Goal: Task Accomplishment & Management: Manage account settings

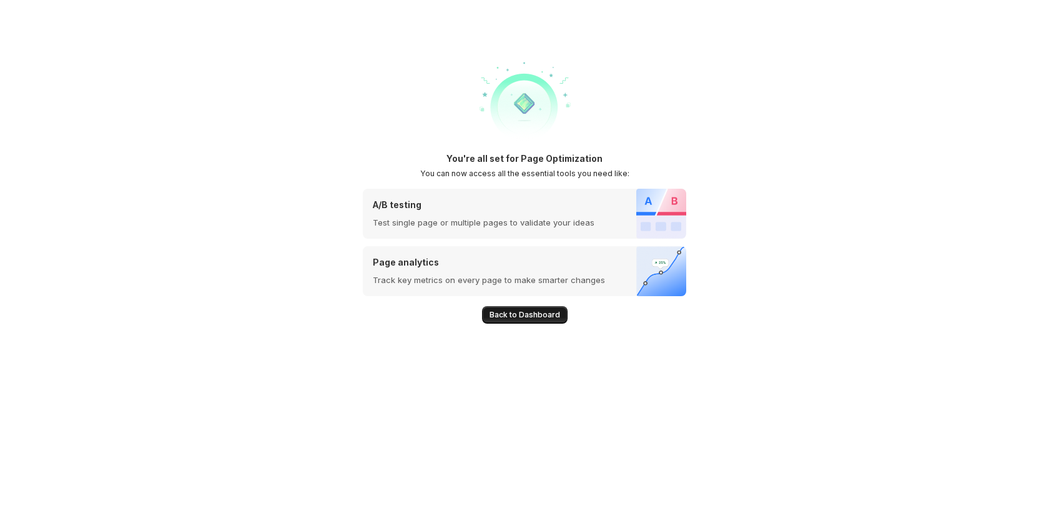
click at [539, 316] on span "Back to Dashboard" at bounding box center [524, 315] width 71 height 10
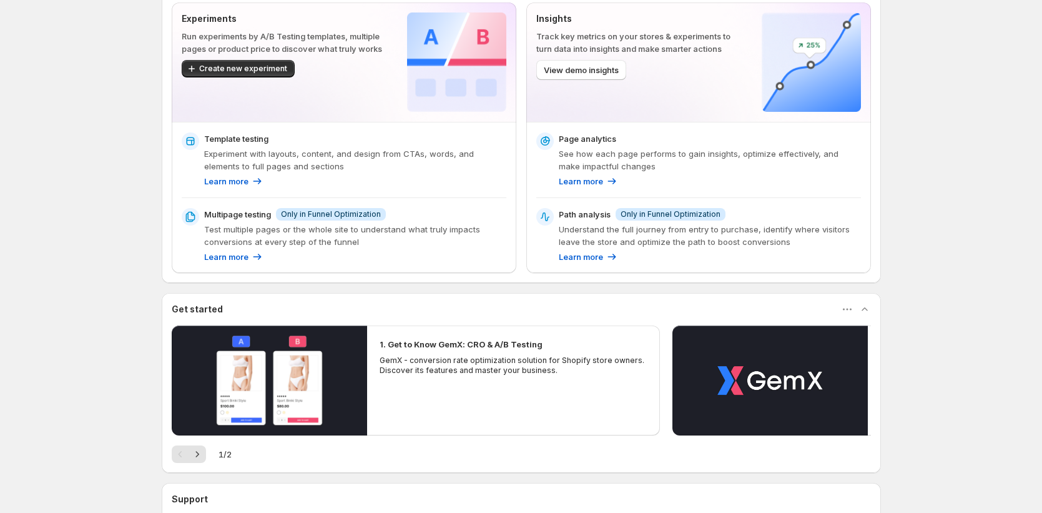
scroll to position [195, 0]
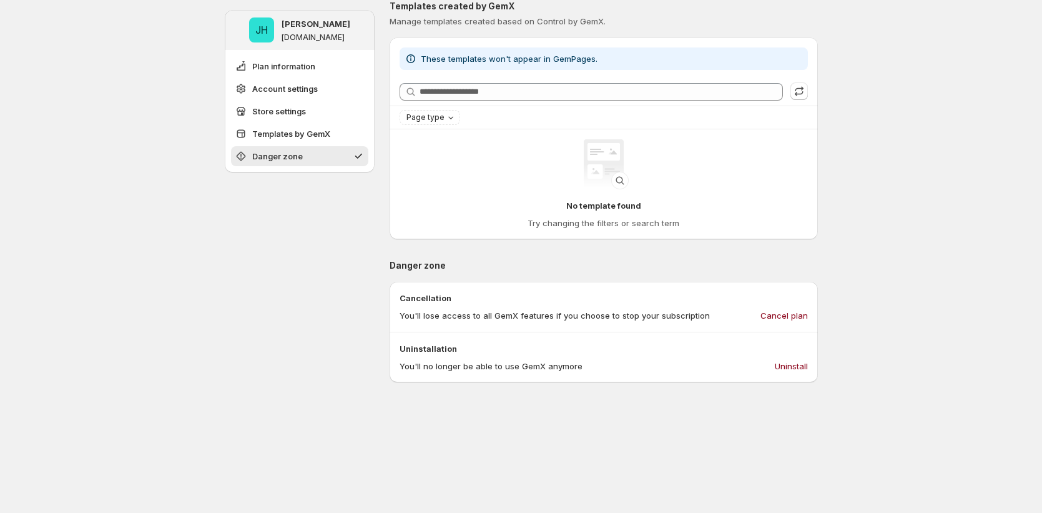
scroll to position [831, 0]
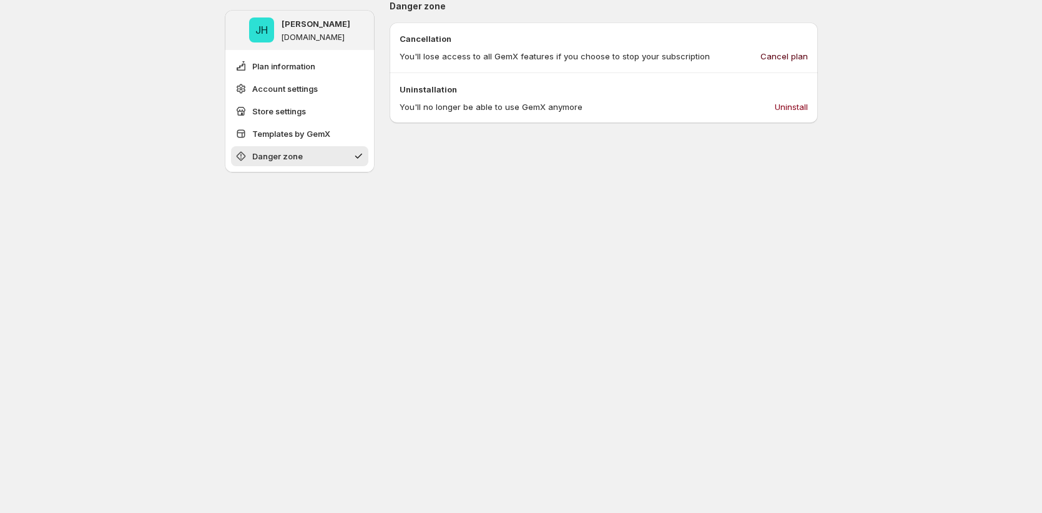
click at [780, 57] on span "Cancel plan" at bounding box center [783, 56] width 47 height 12
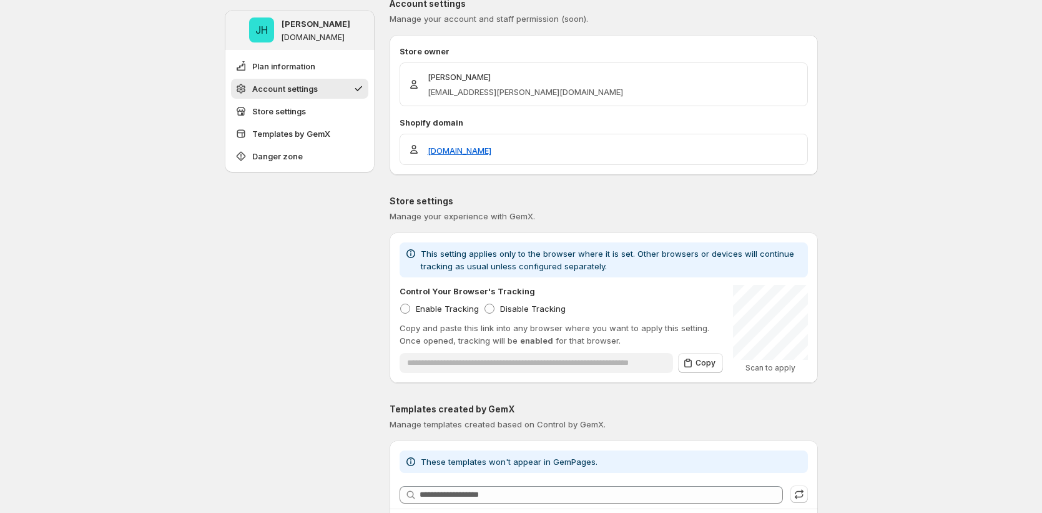
scroll to position [19, 0]
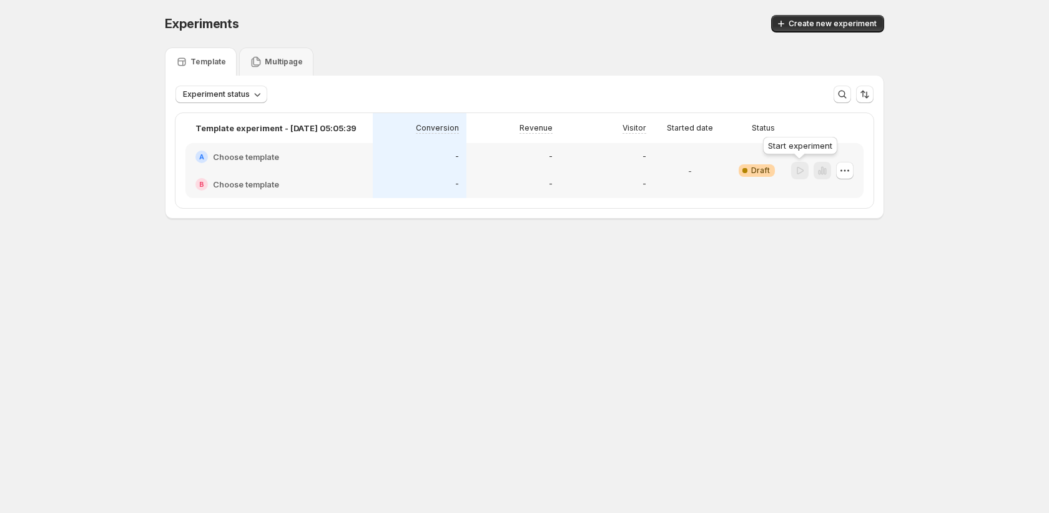
click at [801, 165] on div at bounding box center [799, 171] width 17 height 18
click at [421, 185] on div "-" at bounding box center [419, 184] width 79 height 12
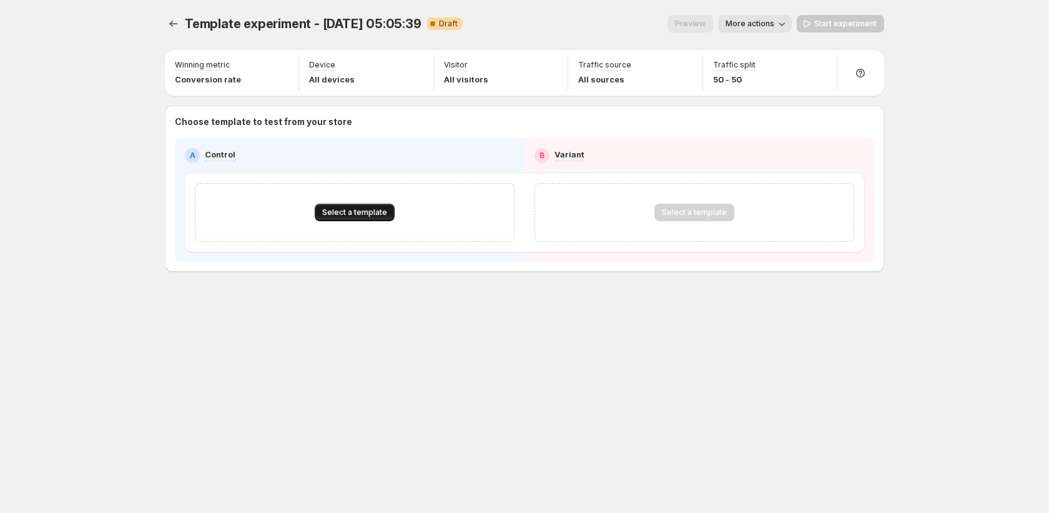
click at [346, 214] on span "Select a template" at bounding box center [354, 212] width 65 height 10
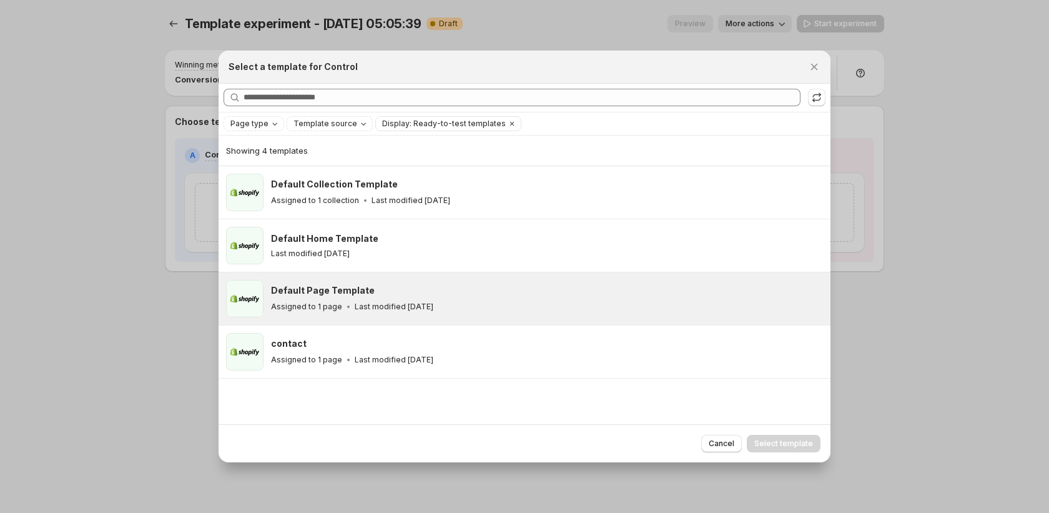
drag, startPoint x: 366, startPoint y: 293, endPoint x: 385, endPoint y: 294, distance: 19.4
click at [368, 293] on div "Default Page Template" at bounding box center [545, 290] width 548 height 12
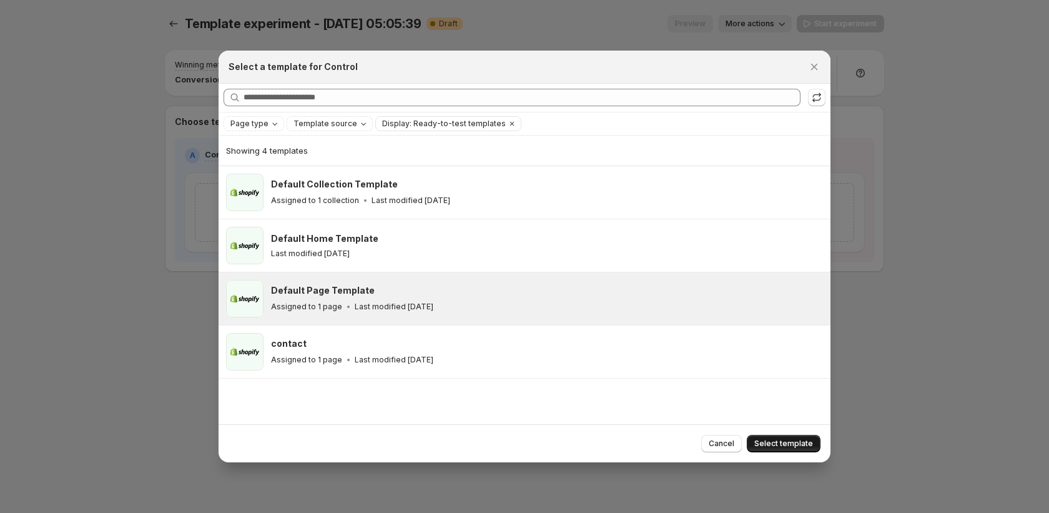
click at [798, 443] on span "Select template" at bounding box center [783, 443] width 59 height 10
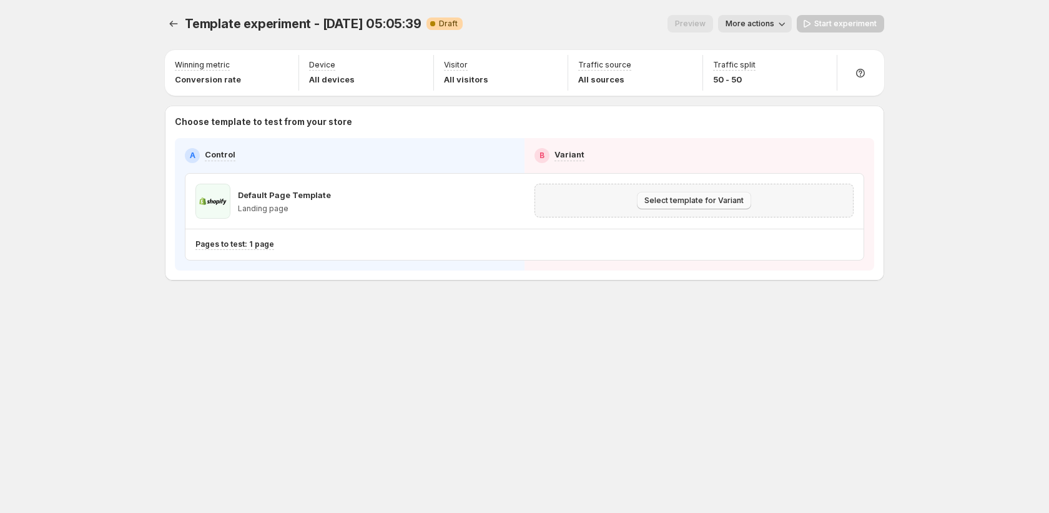
click at [696, 199] on span "Select template for Variant" at bounding box center [693, 200] width 99 height 10
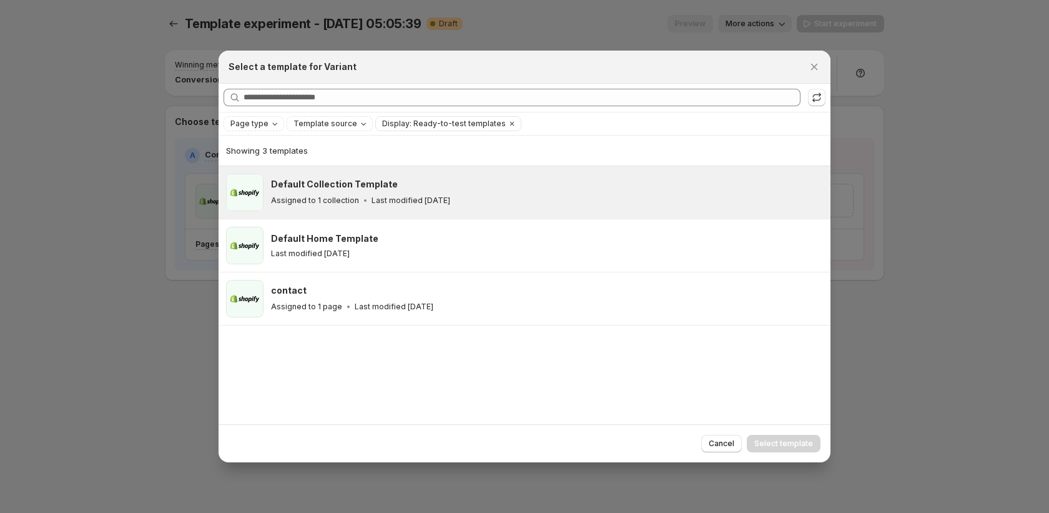
click at [665, 217] on div "Default Collection Template Assigned to 1 collection Last modified 8 days ago" at bounding box center [525, 192] width 612 height 52
click at [768, 446] on span "Select template" at bounding box center [783, 443] width 59 height 10
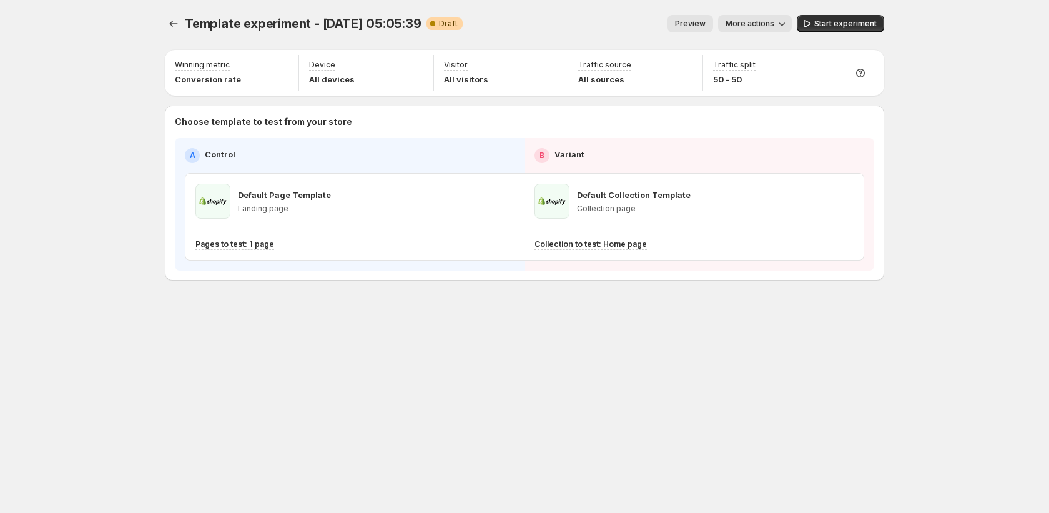
click at [825, 19] on span "Start experiment" at bounding box center [845, 24] width 62 height 10
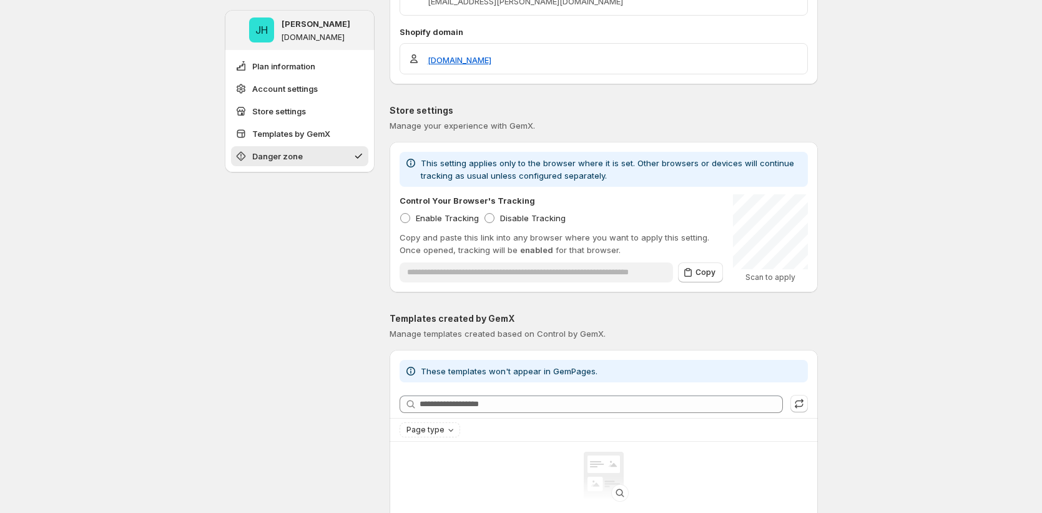
scroll to position [831, 0]
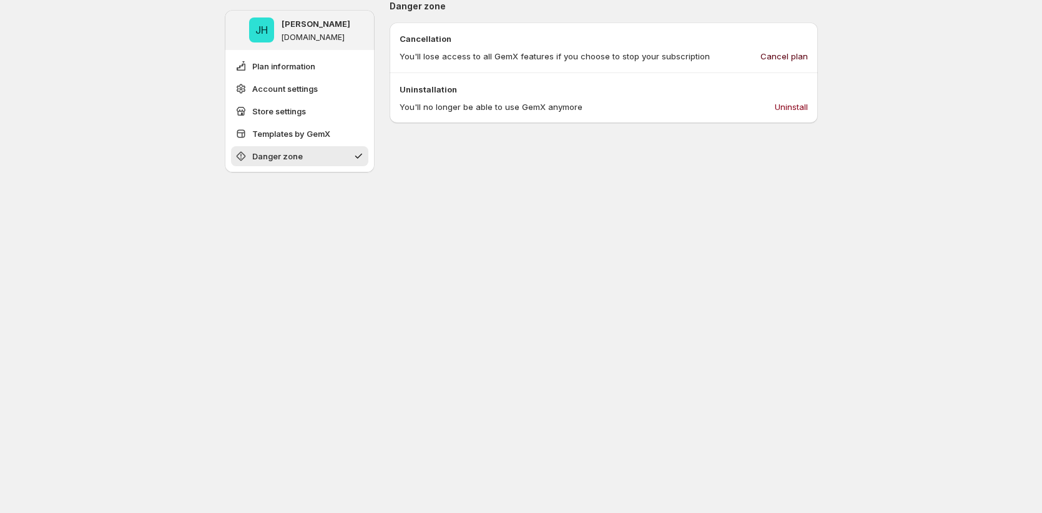
click at [788, 52] on span "Cancel plan" at bounding box center [783, 56] width 47 height 12
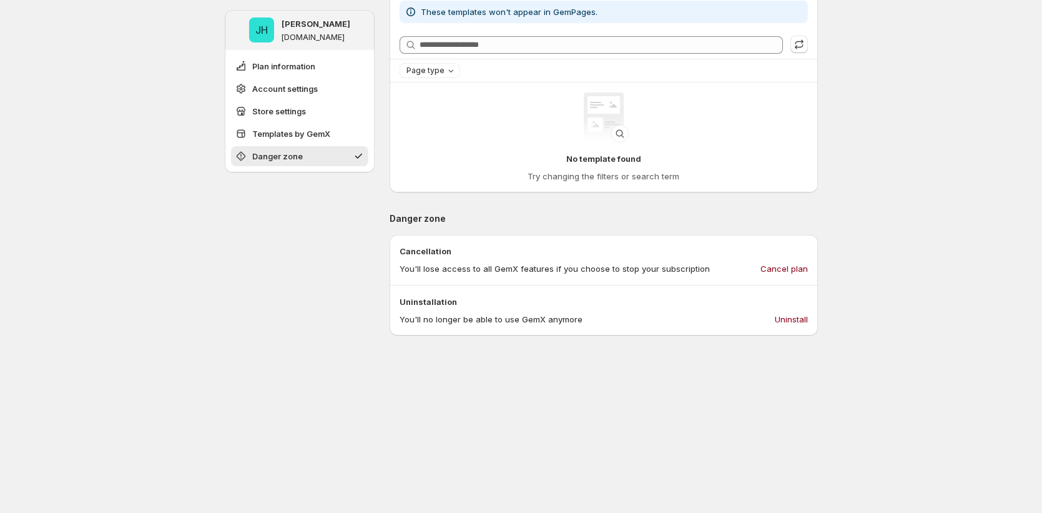
scroll to position [702, 0]
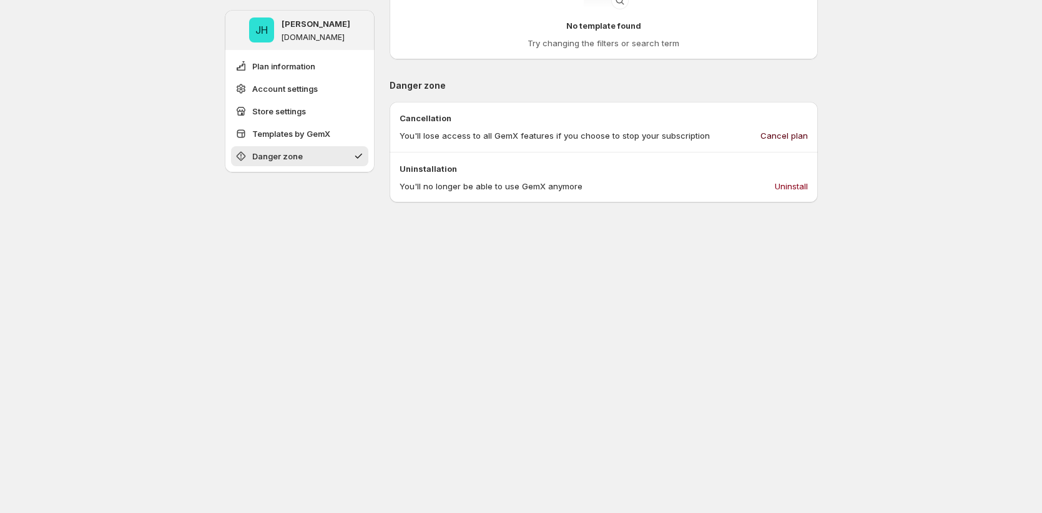
click at [788, 139] on span "Cancel plan" at bounding box center [783, 135] width 47 height 12
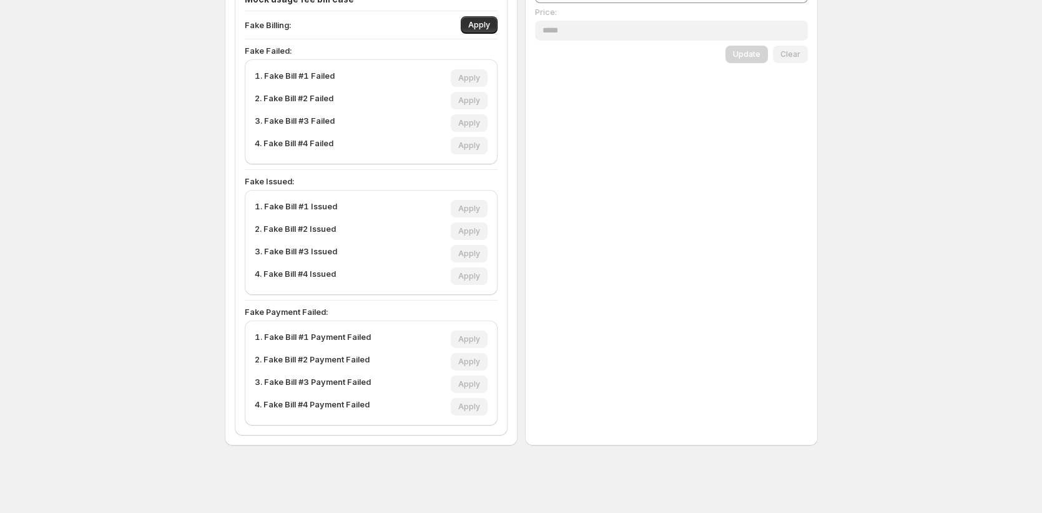
scroll to position [508, 0]
drag, startPoint x: 484, startPoint y: 27, endPoint x: 482, endPoint y: 49, distance: 22.6
click at [484, 27] on span "Apply" at bounding box center [479, 25] width 22 height 10
drag, startPoint x: 477, startPoint y: 201, endPoint x: 470, endPoint y: 204, distance: 7.3
click at [477, 202] on button "Apply" at bounding box center [469, 208] width 37 height 17
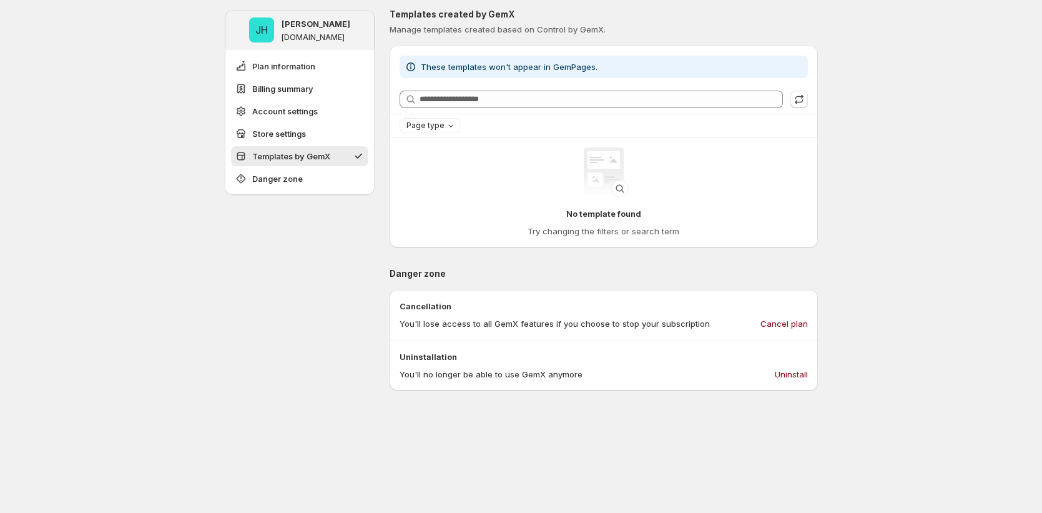
scroll to position [1100, 0]
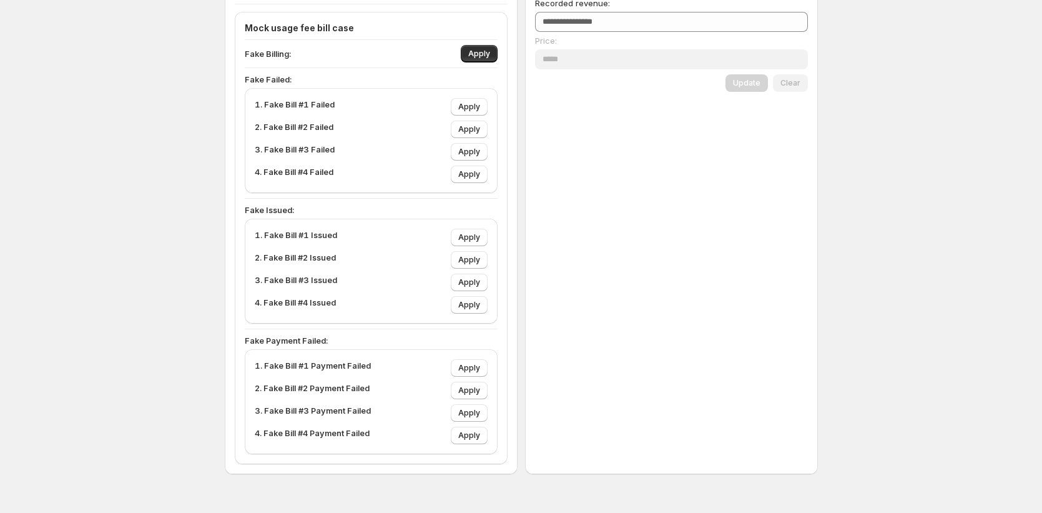
scroll to position [476, 0]
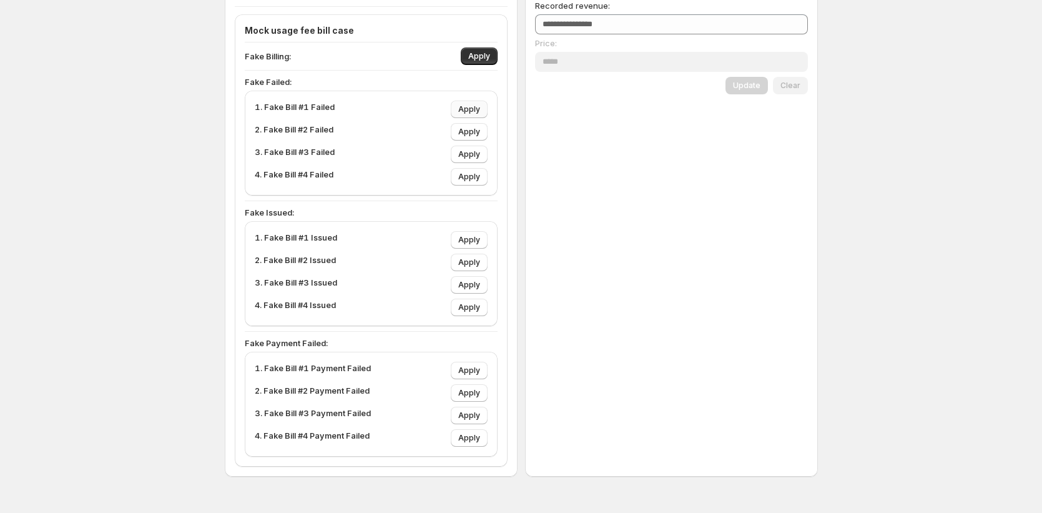
click at [471, 108] on span "Apply" at bounding box center [469, 109] width 22 height 10
type input "***"
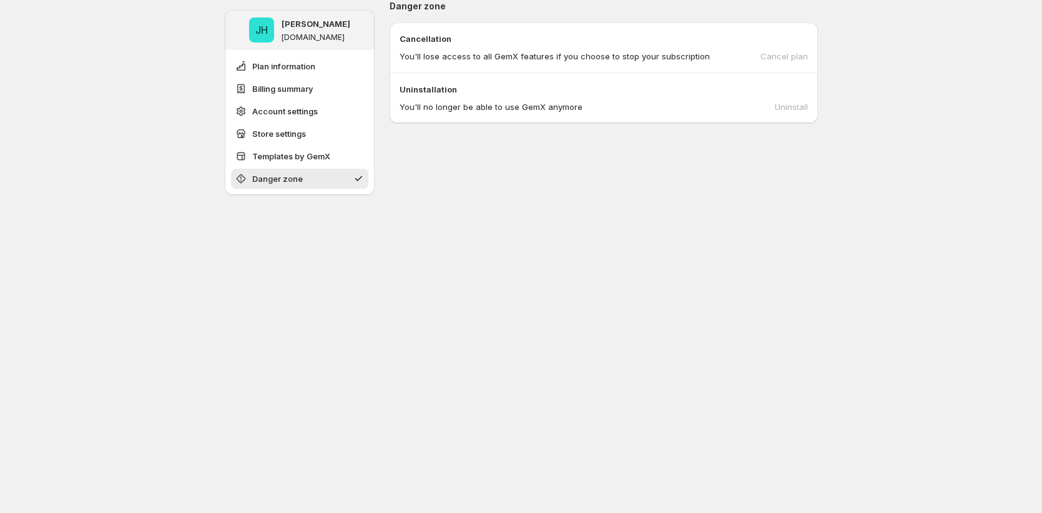
scroll to position [1179, 0]
click at [793, 60] on div "Cancel plan" at bounding box center [783, 58] width 47 height 12
click at [792, 107] on div "You'll no longer be able to use GemX anymore Uninstall" at bounding box center [604, 109] width 408 height 12
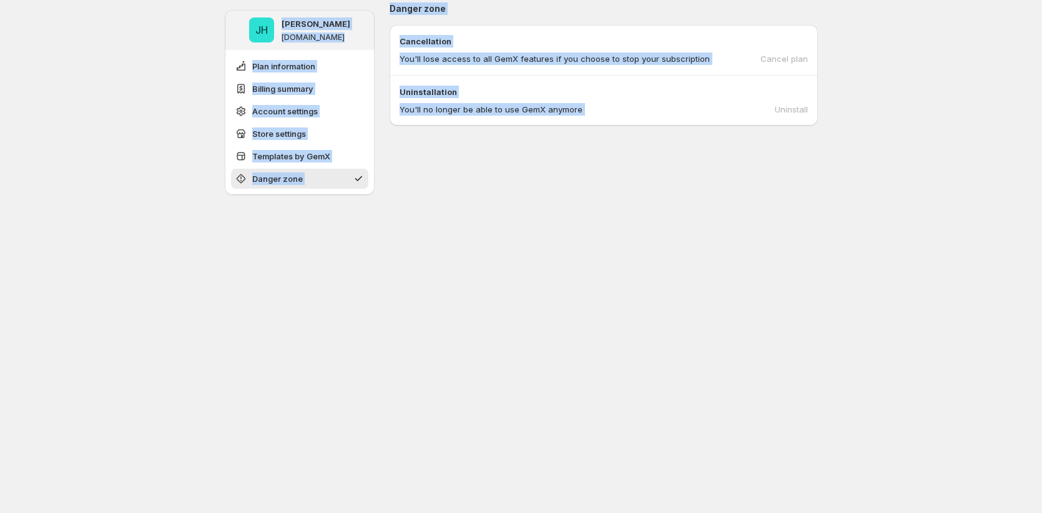
click at [792, 107] on div "You'll no longer be able to use GemX anymore Uninstall" at bounding box center [604, 109] width 408 height 12
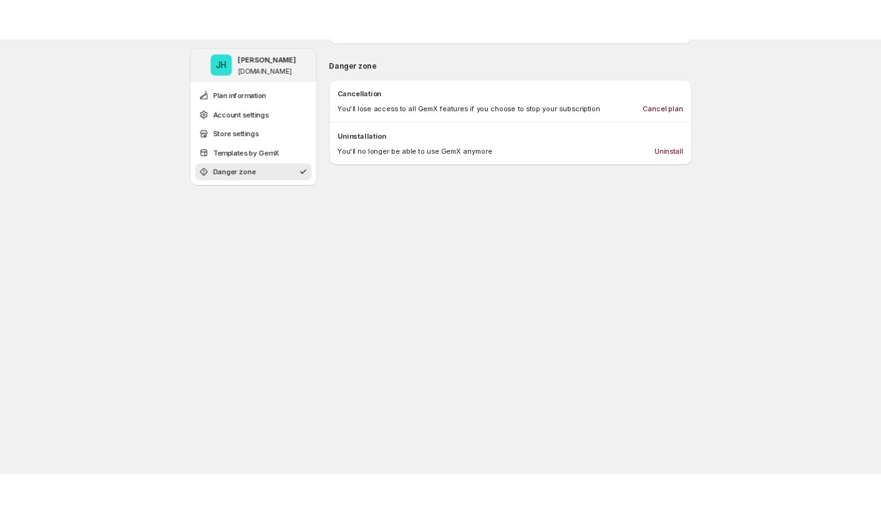
scroll to position [745, 0]
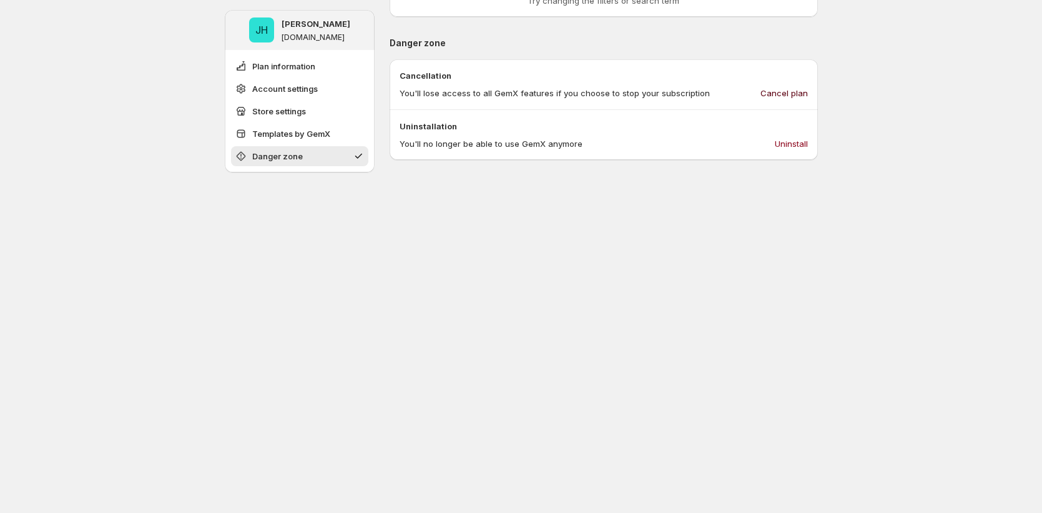
click at [805, 102] on button "Cancel plan" at bounding box center [784, 93] width 62 height 20
click at [788, 140] on span "Uninstall" at bounding box center [791, 143] width 33 height 12
click at [796, 143] on span "Uninstall" at bounding box center [791, 143] width 33 height 12
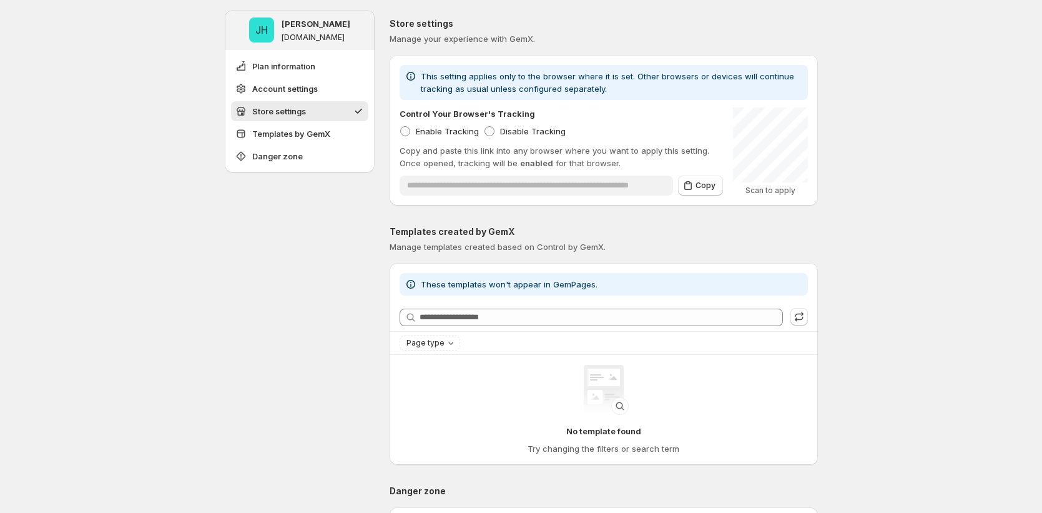
scroll to position [0, 0]
